Goal: Navigation & Orientation: Find specific page/section

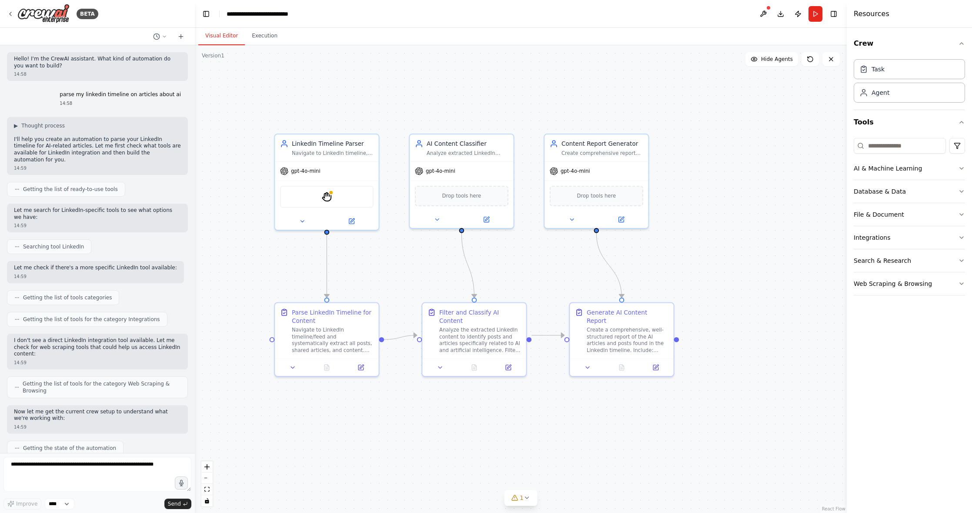
scroll to position [659, 0]
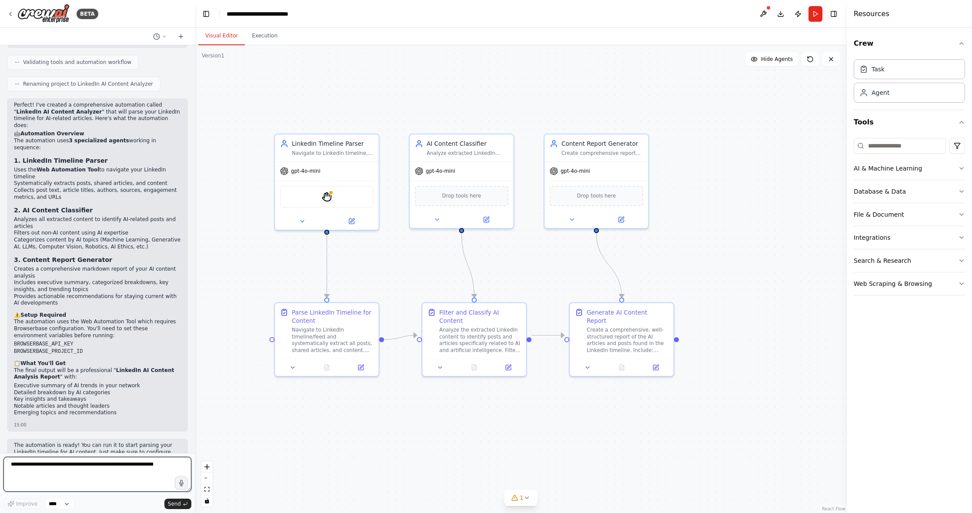
click at [113, 473] on textarea at bounding box center [97, 474] width 188 height 35
type textarea "****"
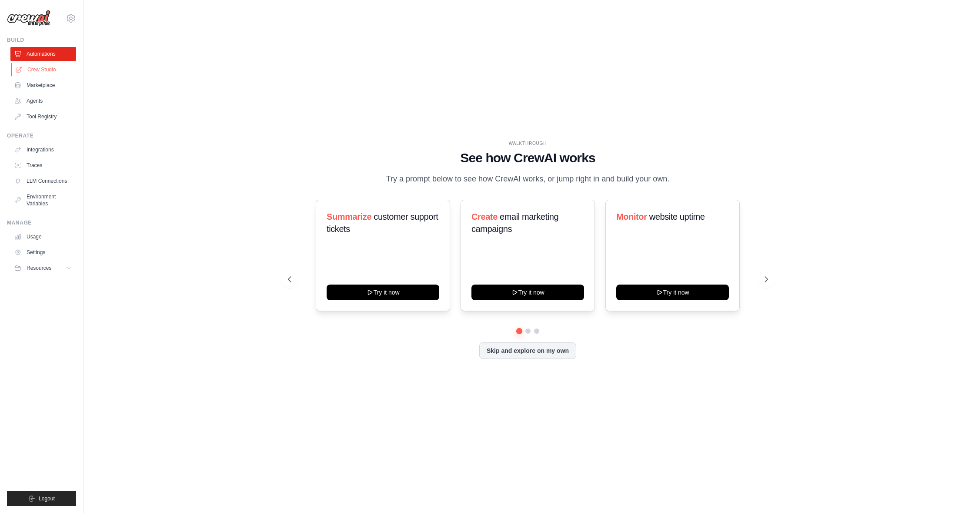
click at [30, 67] on link "Crew Studio" at bounding box center [44, 70] width 66 height 14
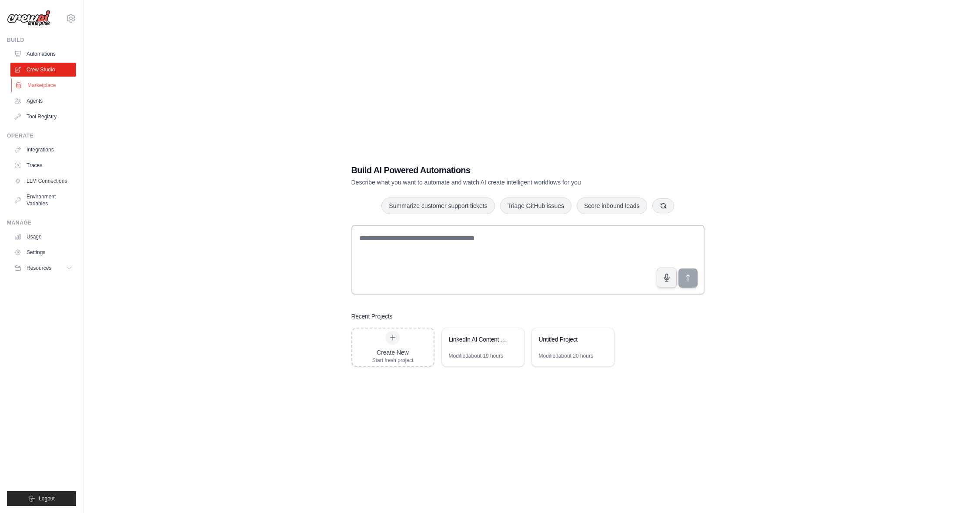
click at [38, 81] on link "Marketplace" at bounding box center [44, 85] width 66 height 14
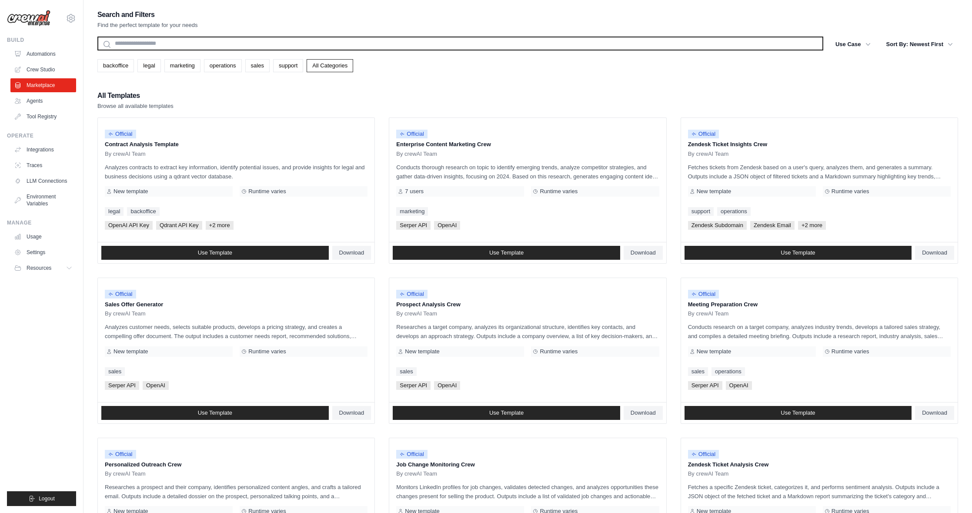
click at [163, 45] on input "text" at bounding box center [460, 44] width 726 height 14
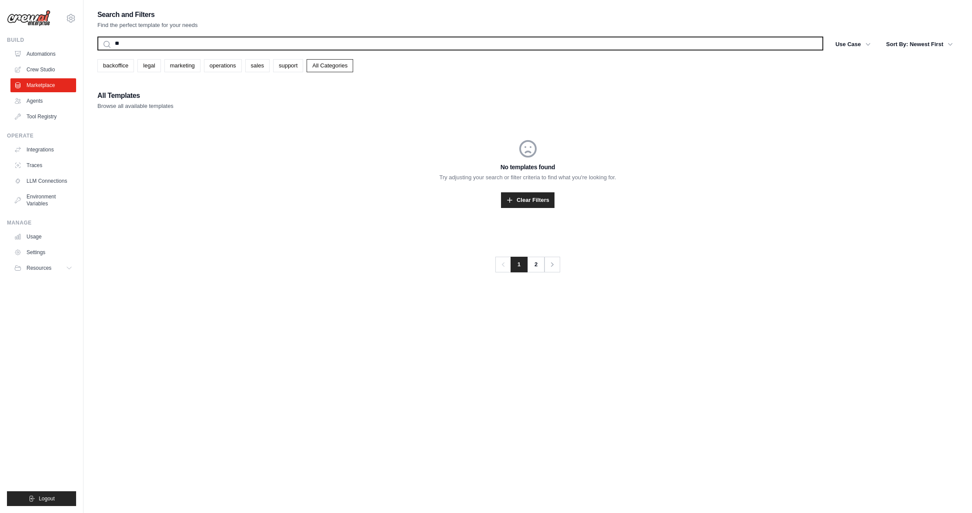
type input "*"
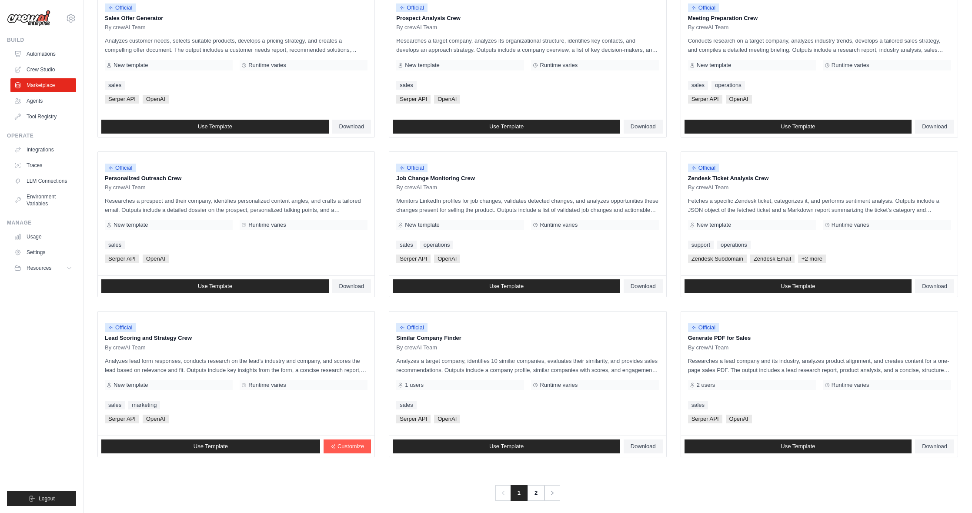
scroll to position [293, 0]
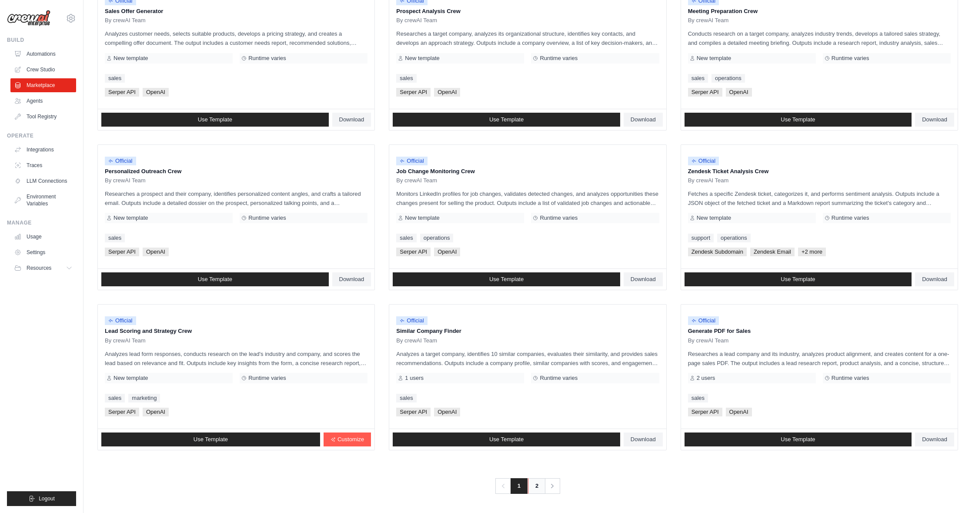
click at [534, 481] on link "2" at bounding box center [536, 486] width 17 height 16
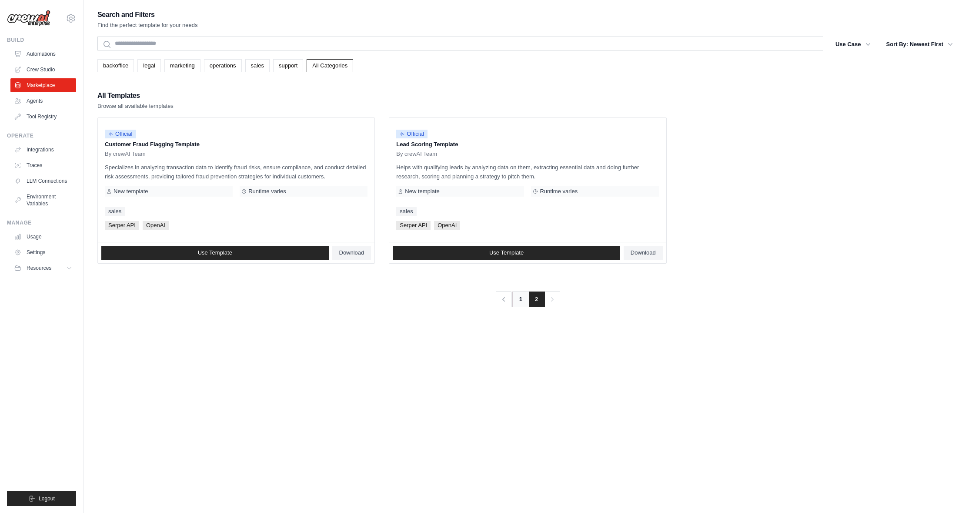
click at [524, 301] on link "1" at bounding box center [520, 299] width 17 height 16
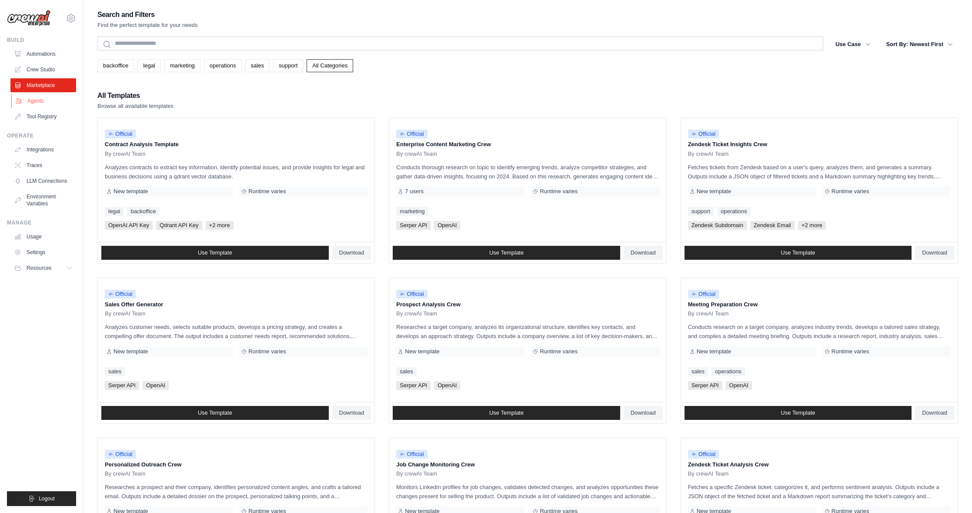
click at [31, 102] on link "Agents" at bounding box center [44, 101] width 66 height 14
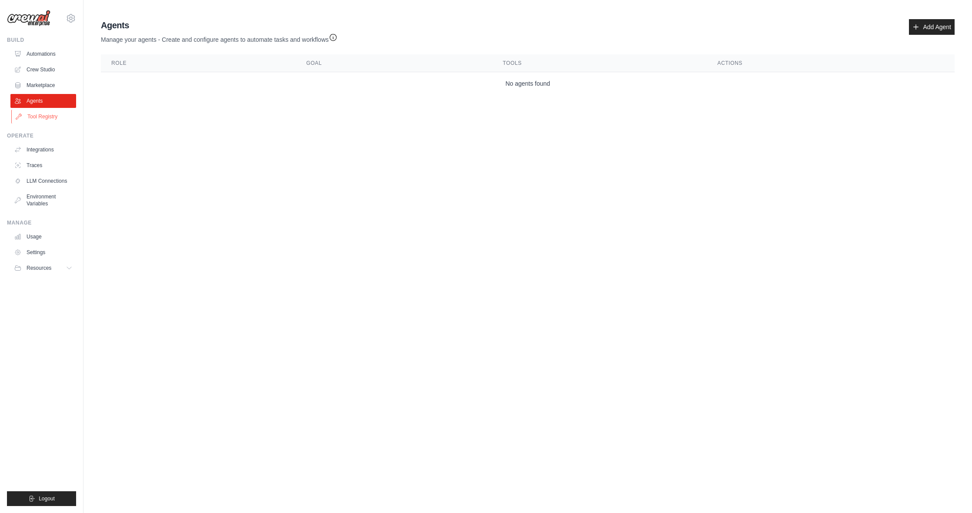
click at [40, 115] on link "Tool Registry" at bounding box center [44, 117] width 66 height 14
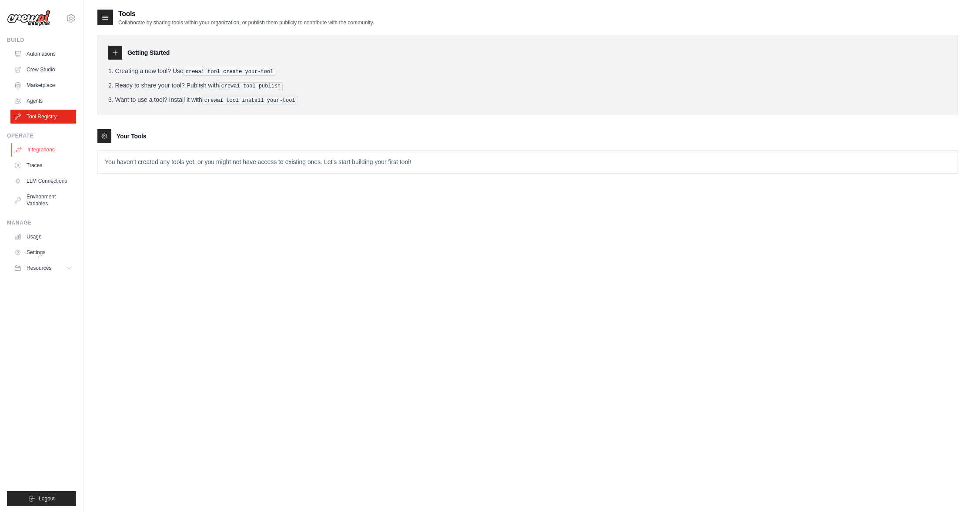
click at [55, 152] on link "Integrations" at bounding box center [44, 150] width 66 height 14
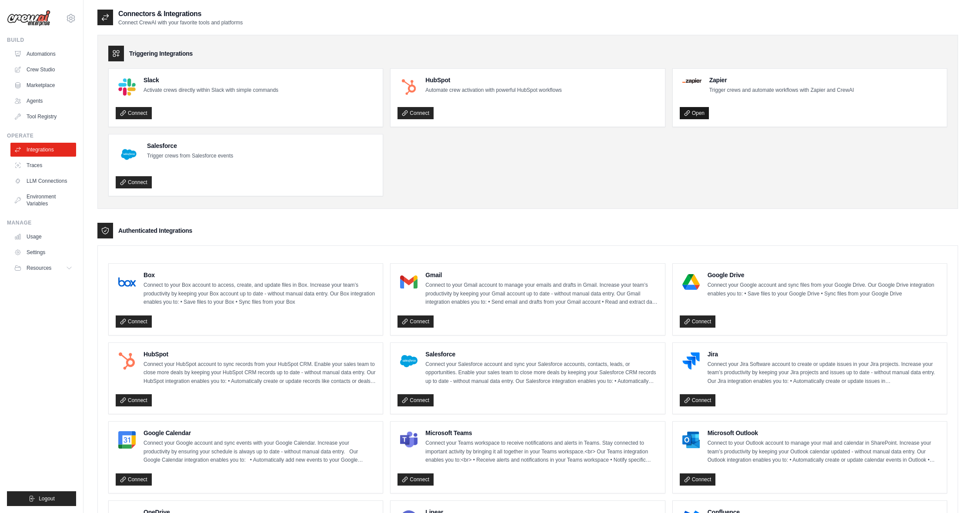
click at [697, 113] on link "Open" at bounding box center [694, 113] width 29 height 12
